Goal: Information Seeking & Learning: Learn about a topic

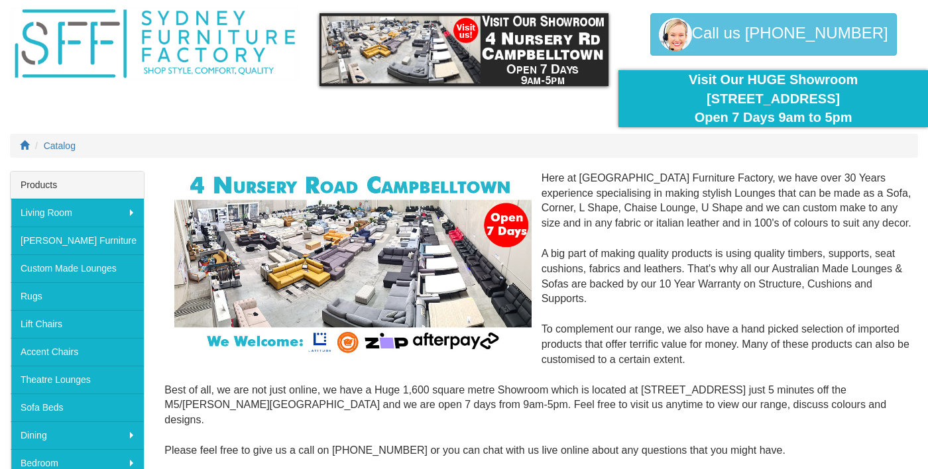
scroll to position [44, 0]
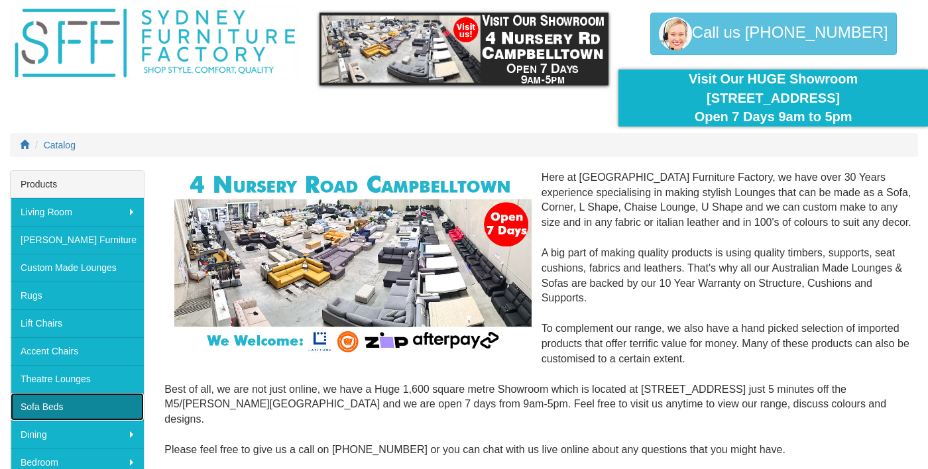
click at [42, 406] on link "Sofa Beds" at bounding box center [77, 407] width 133 height 28
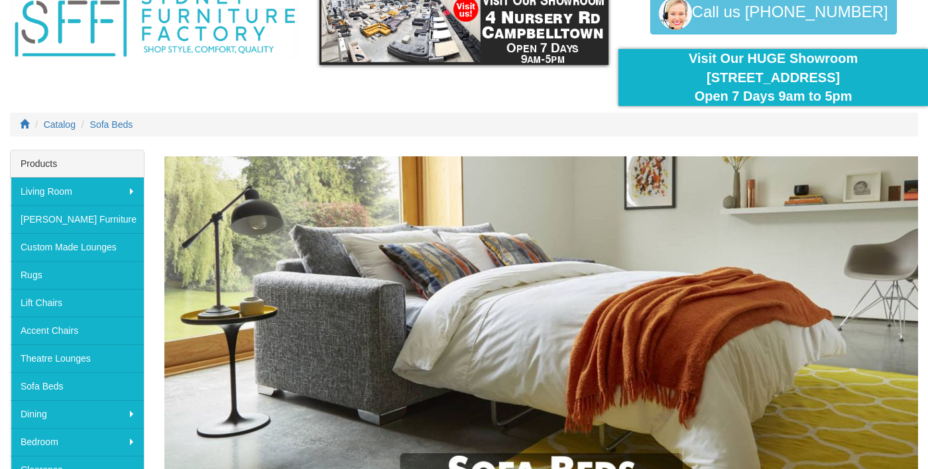
scroll to position [67, 0]
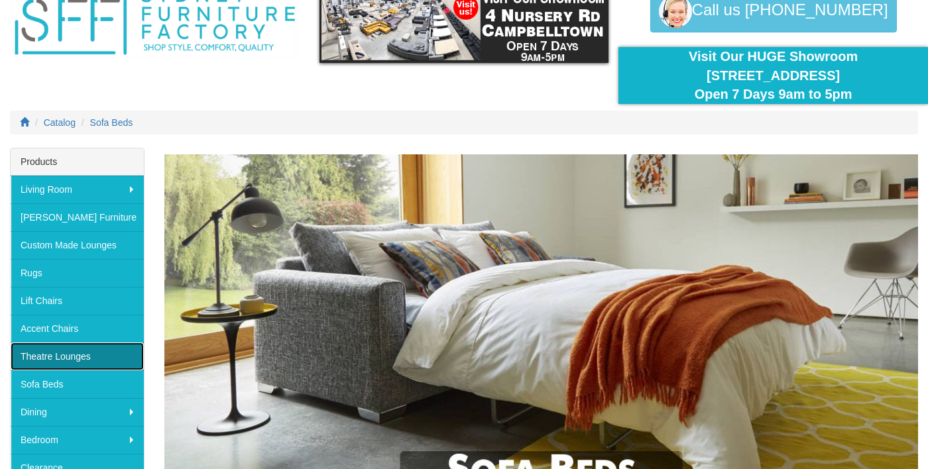
click at [49, 368] on link "Theatre Lounges" at bounding box center [77, 357] width 133 height 28
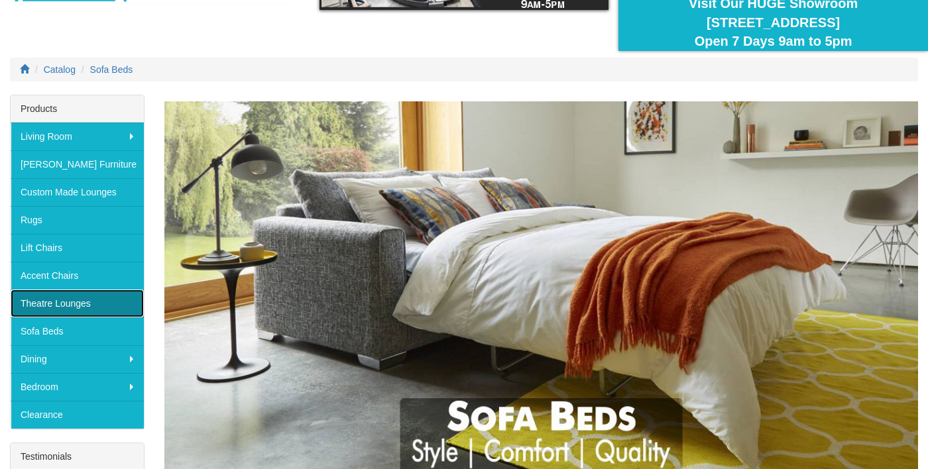
scroll to position [131, 0]
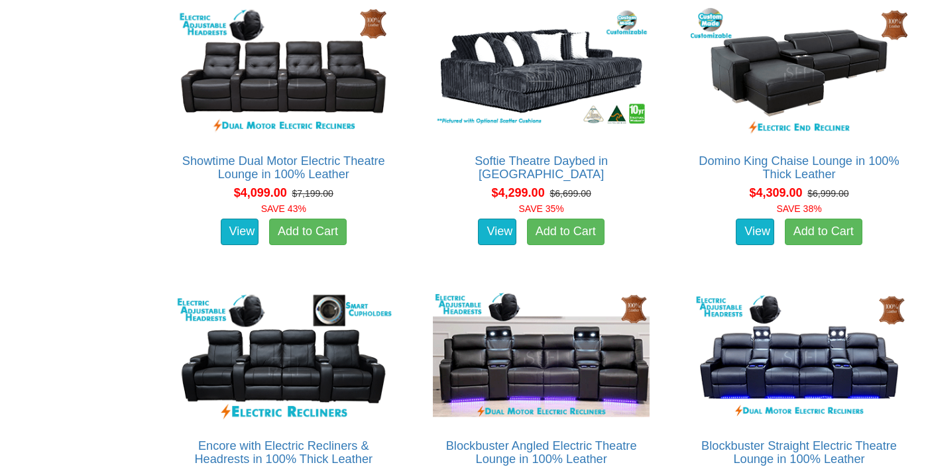
scroll to position [3468, 0]
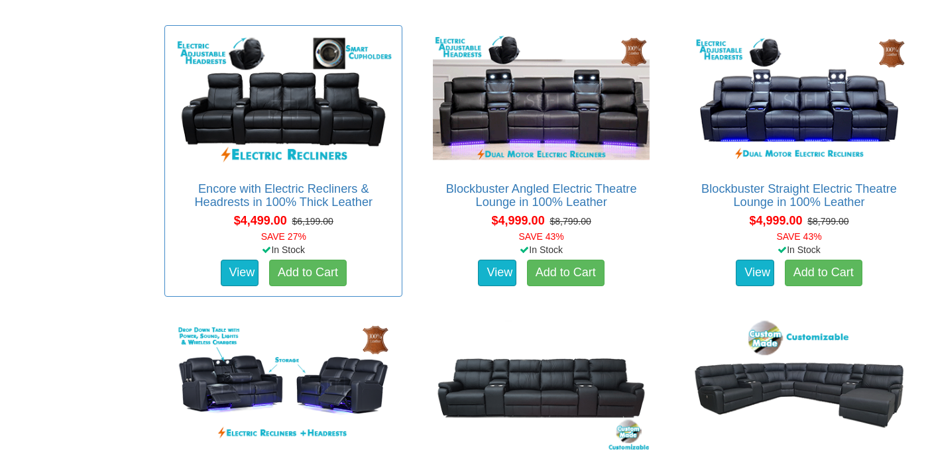
scroll to position [3723, 0]
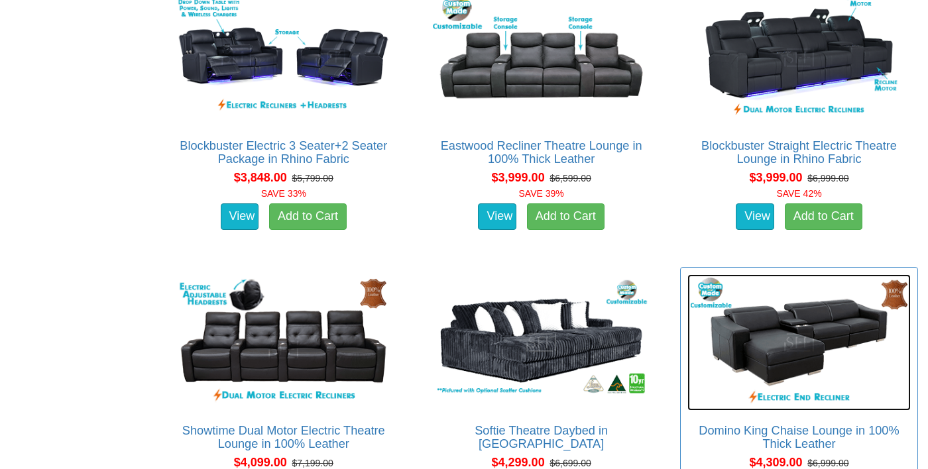
click at [780, 349] on img at bounding box center [799, 342] width 223 height 137
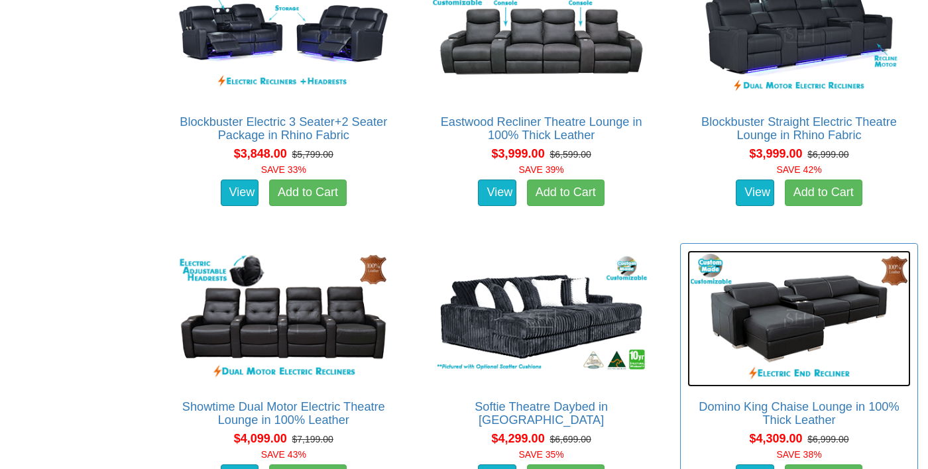
scroll to position [3243, 0]
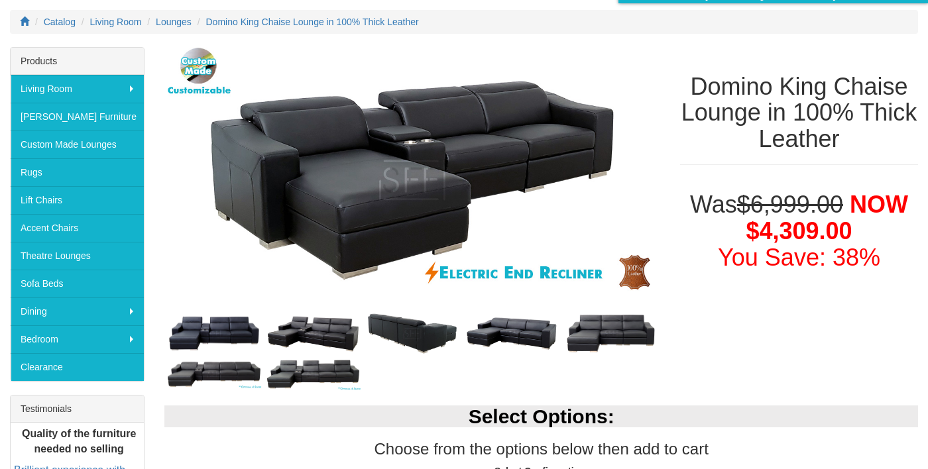
scroll to position [157, 0]
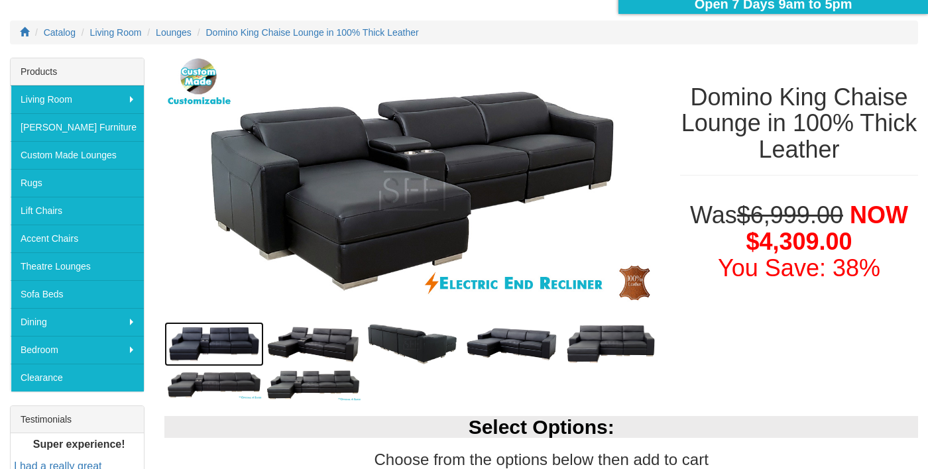
click at [214, 351] on img at bounding box center [213, 344] width 99 height 45
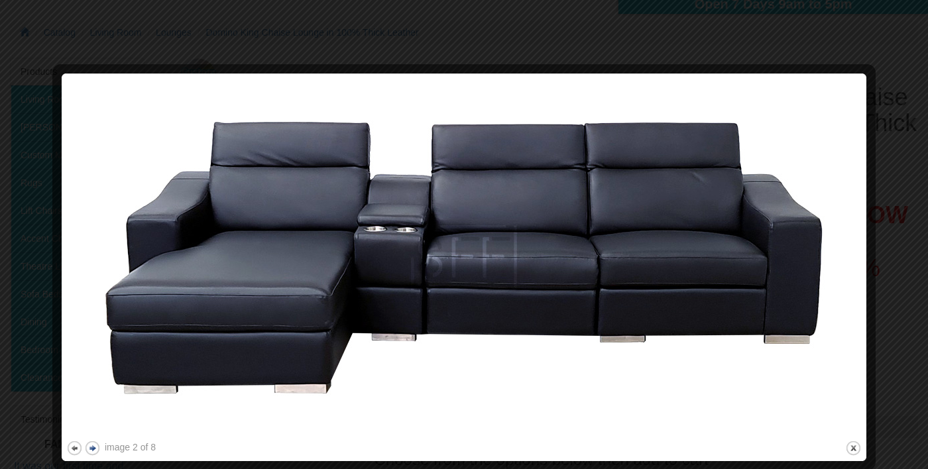
click at [93, 452] on button "next" at bounding box center [92, 448] width 17 height 17
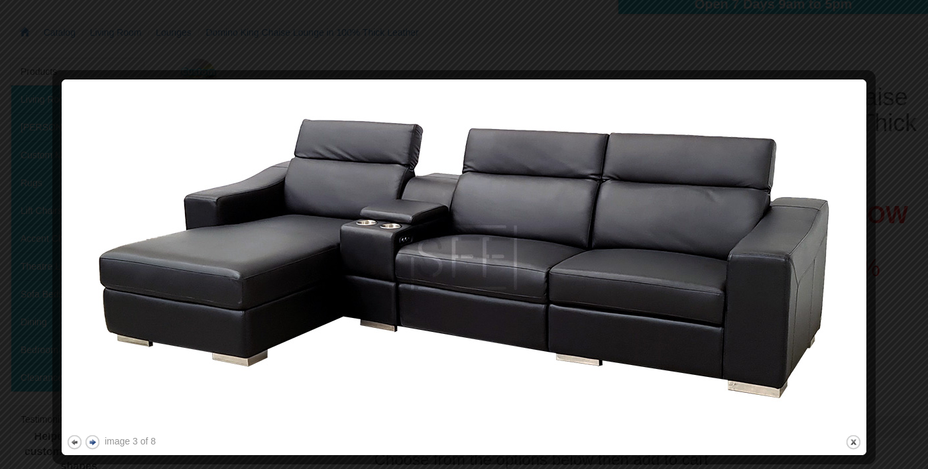
click at [95, 447] on button "next" at bounding box center [92, 442] width 17 height 17
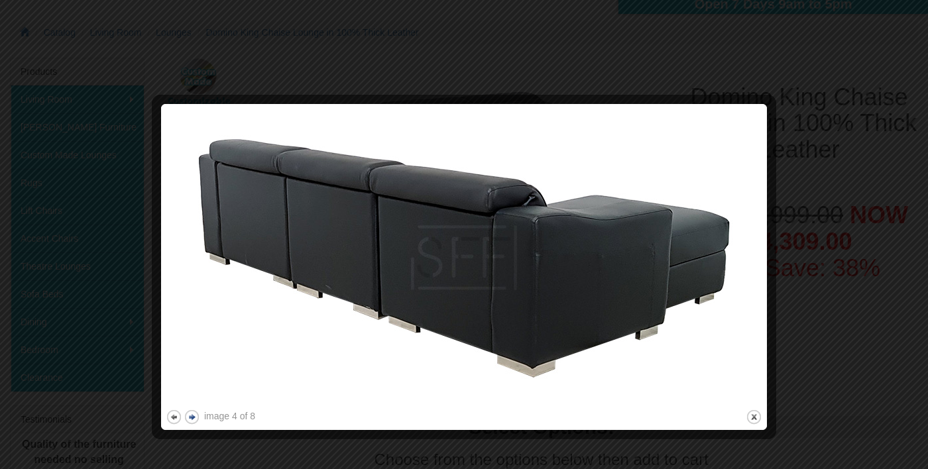
click at [198, 417] on button "next" at bounding box center [192, 417] width 17 height 17
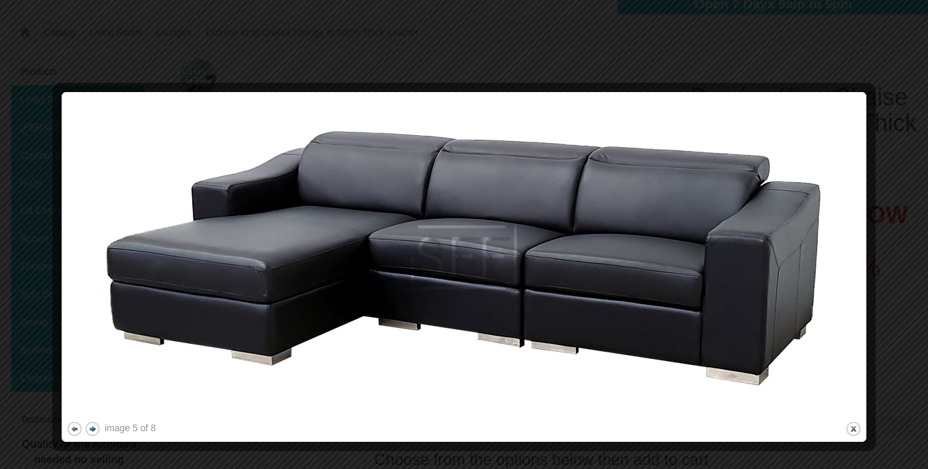
click at [95, 435] on button "next" at bounding box center [92, 429] width 17 height 17
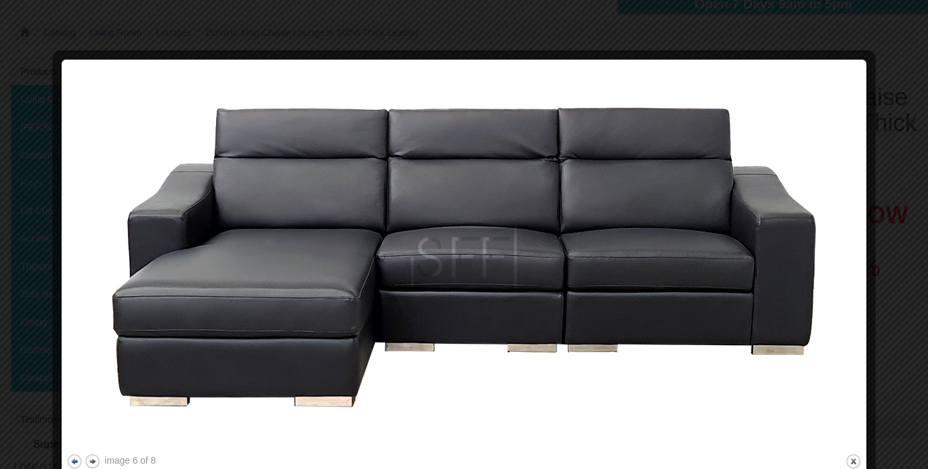
click at [72, 468] on button "previous" at bounding box center [74, 462] width 17 height 17
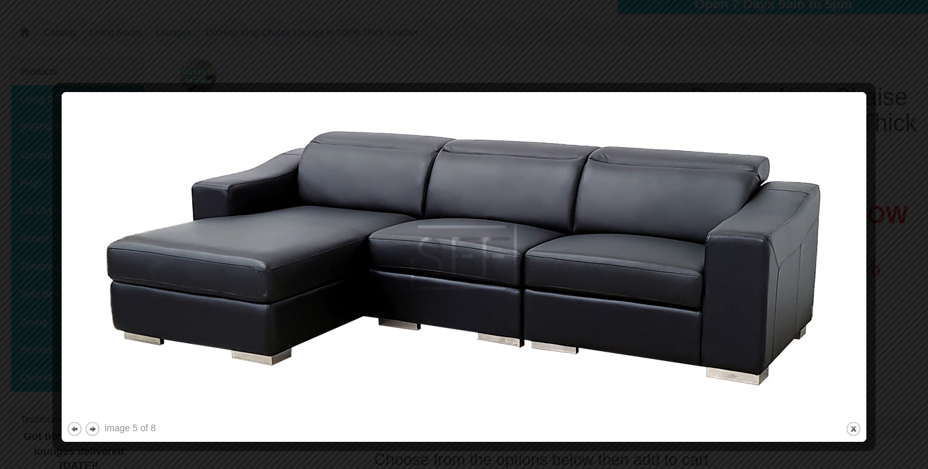
click at [108, 444] on div at bounding box center [464, 445] width 796 height 14
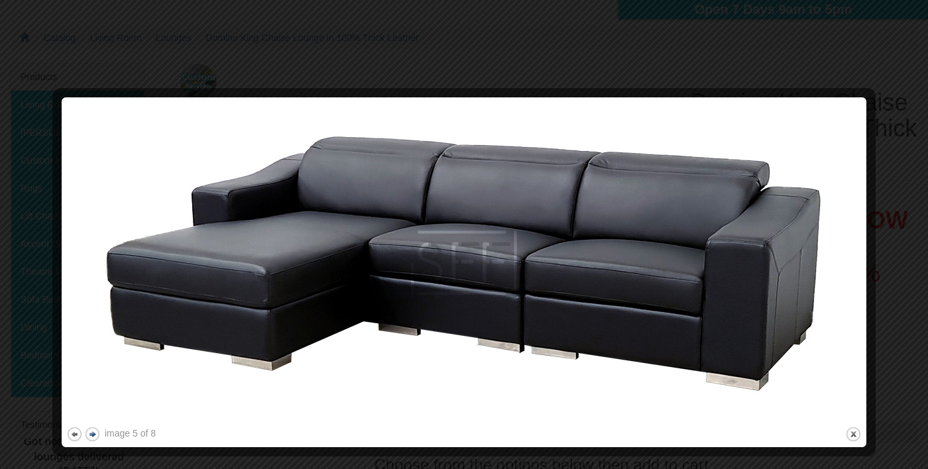
click at [99, 441] on button "next" at bounding box center [92, 434] width 17 height 17
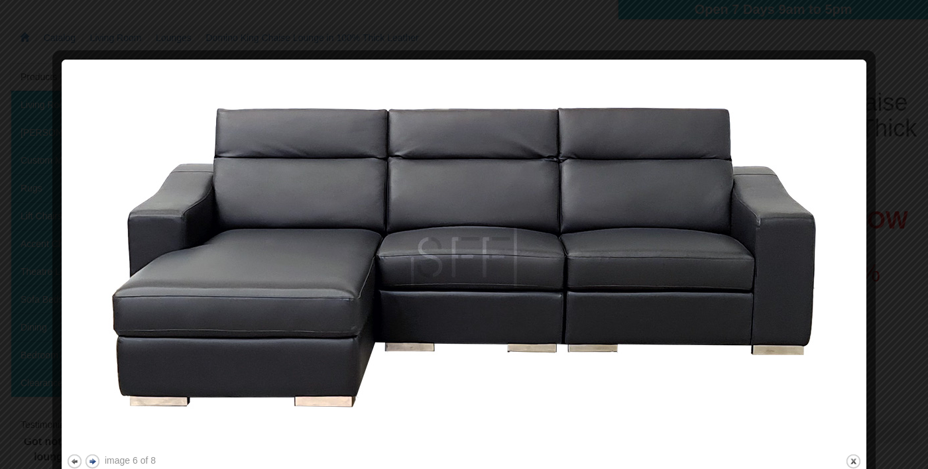
click at [93, 467] on button "next" at bounding box center [92, 462] width 17 height 17
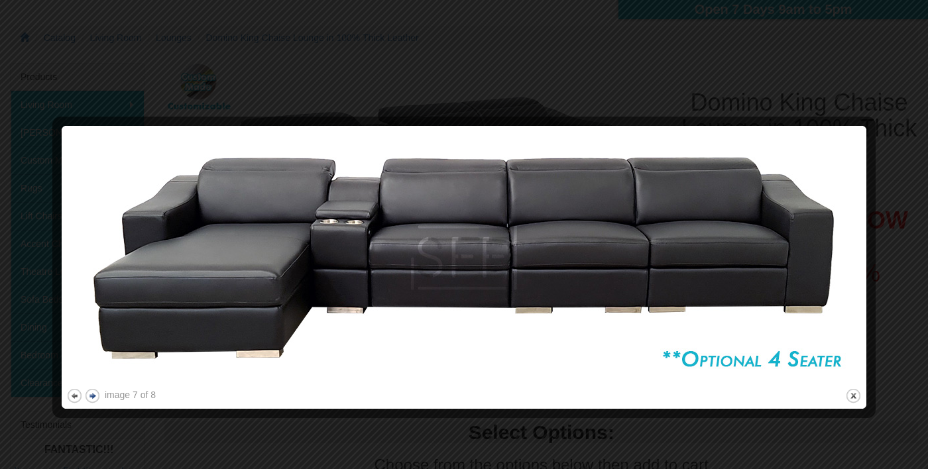
click at [95, 401] on button "next" at bounding box center [92, 396] width 17 height 17
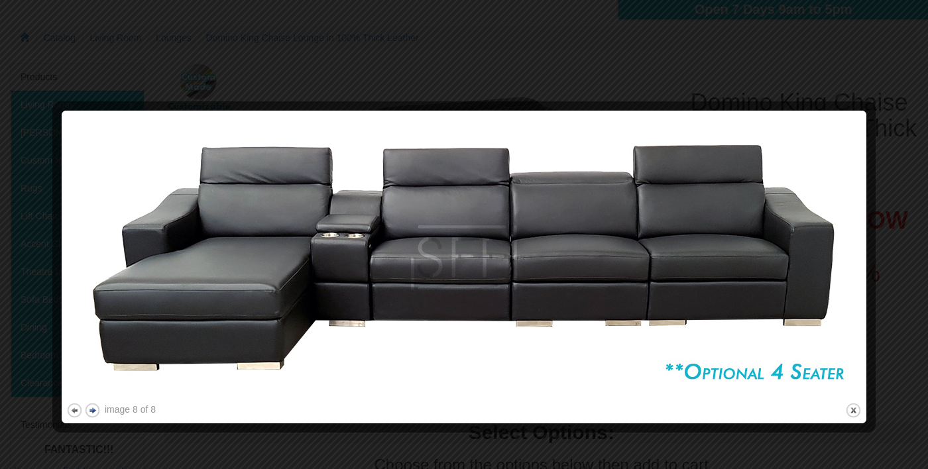
scroll to position [151, 0]
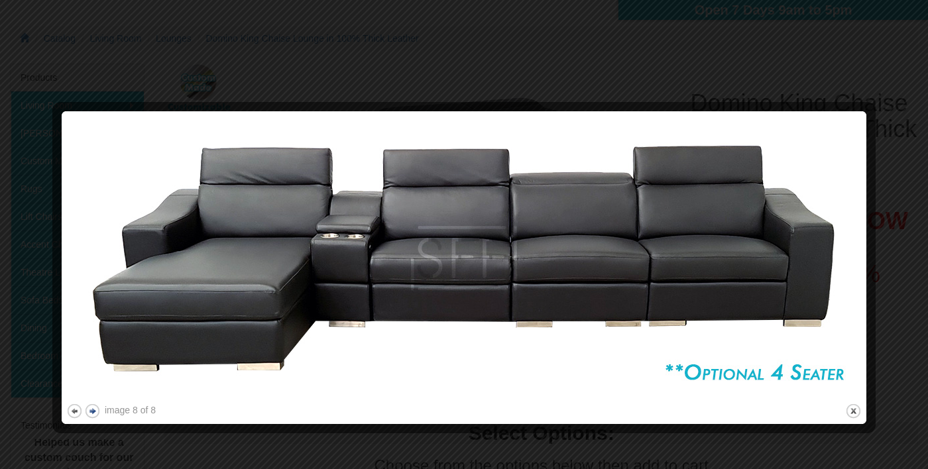
click at [99, 416] on button "next" at bounding box center [92, 411] width 17 height 17
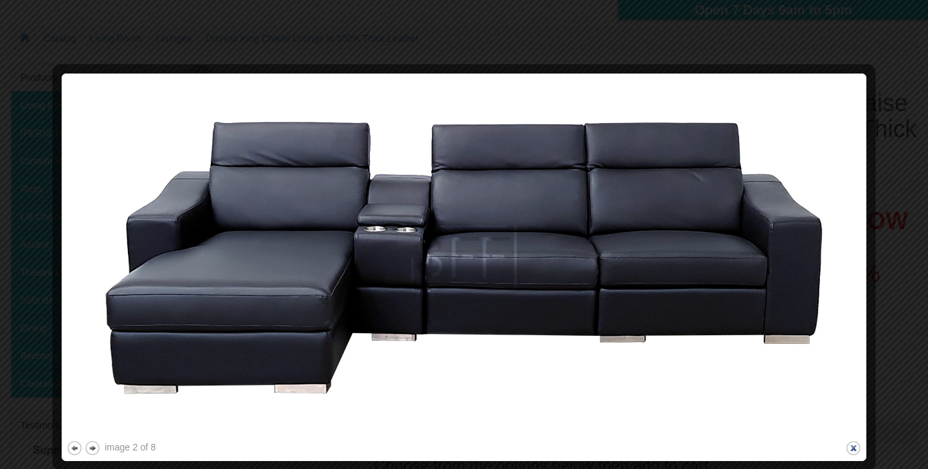
click at [845, 448] on button "close" at bounding box center [853, 448] width 17 height 17
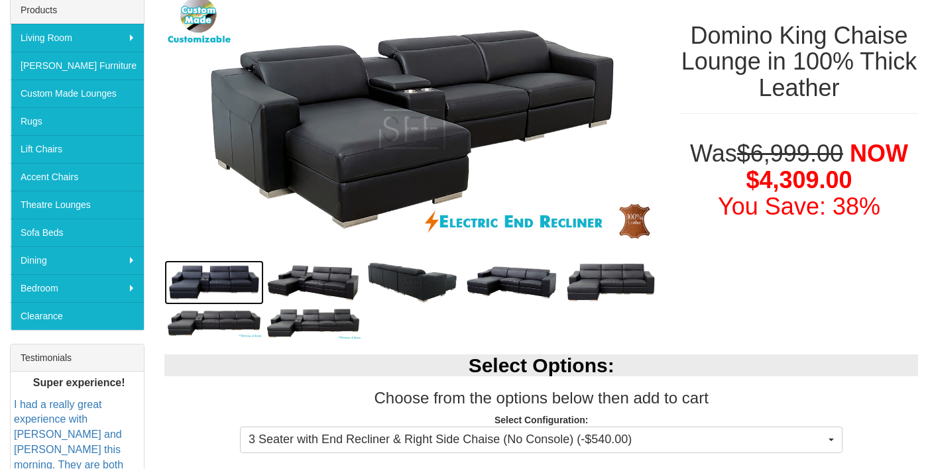
scroll to position [0, 0]
